Goal: Task Accomplishment & Management: Manage account settings

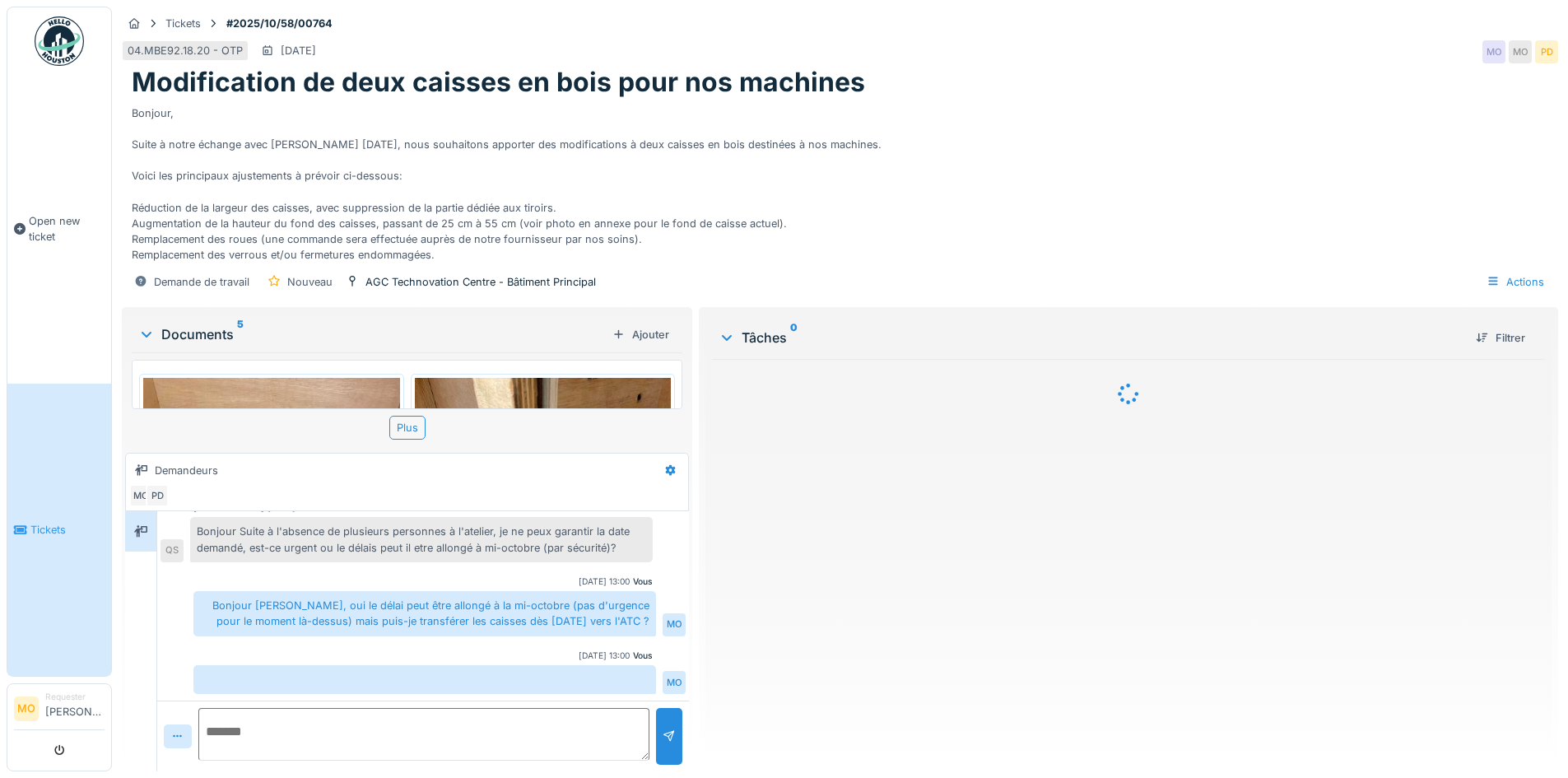
scroll to position [13, 0]
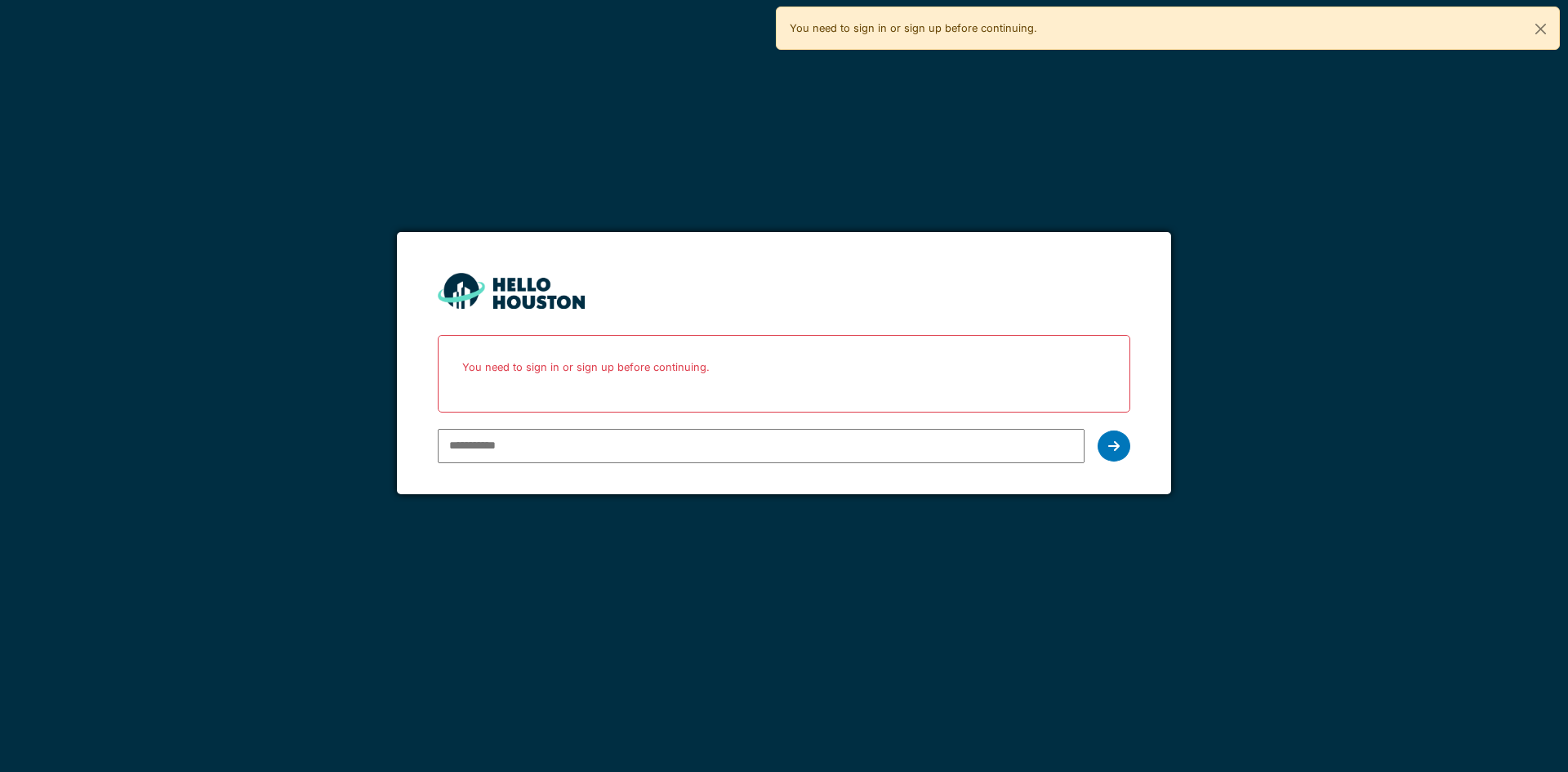
click at [643, 453] on input "email" at bounding box center [761, 446] width 646 height 35
